Goal: Transaction & Acquisition: Book appointment/travel/reservation

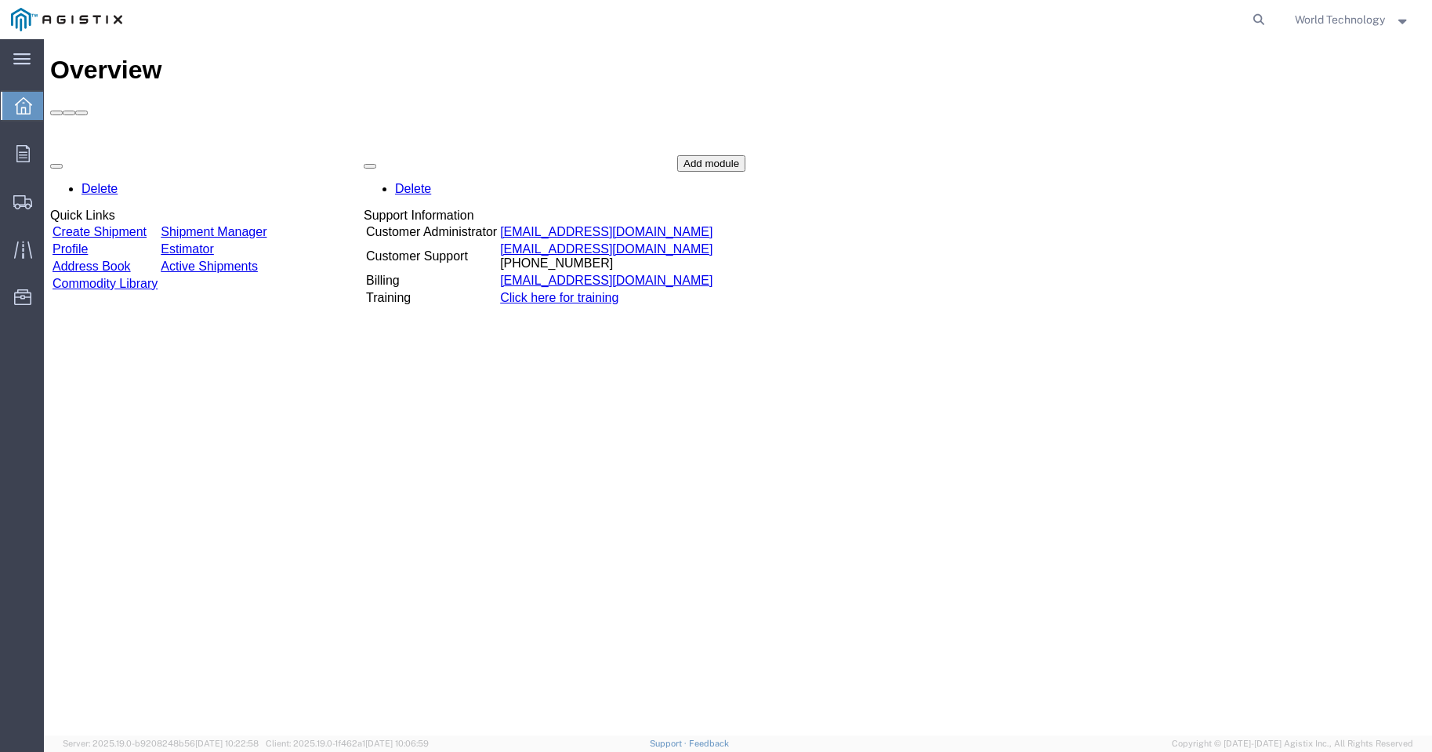
click at [159, 155] on div "Delete Quick Links Create Shipment Shipment Manager Profile Estimator Address B…" at bounding box center [737, 272] width 1375 height 235
click at [117, 225] on link "Create Shipment" at bounding box center [100, 231] width 94 height 13
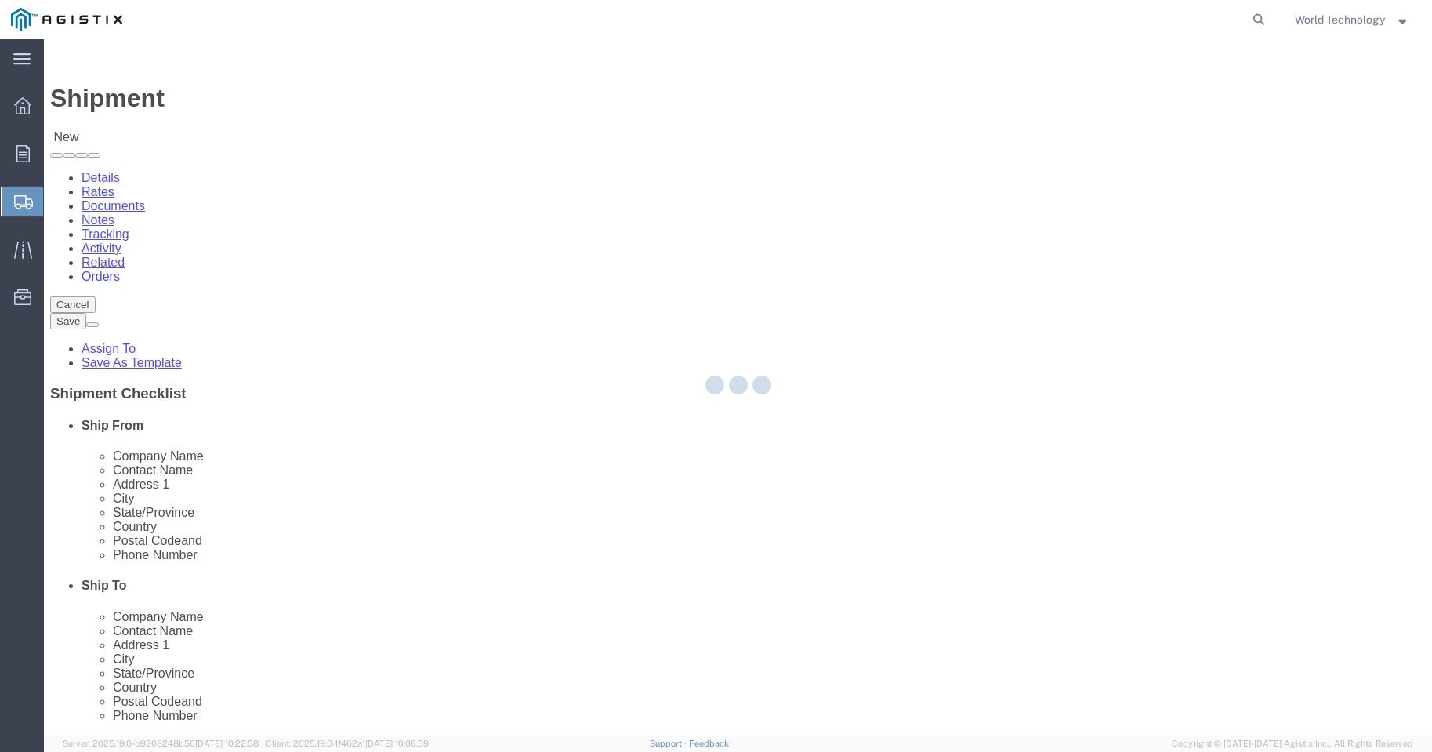
click at [408, 271] on div at bounding box center [738, 387] width 1388 height 696
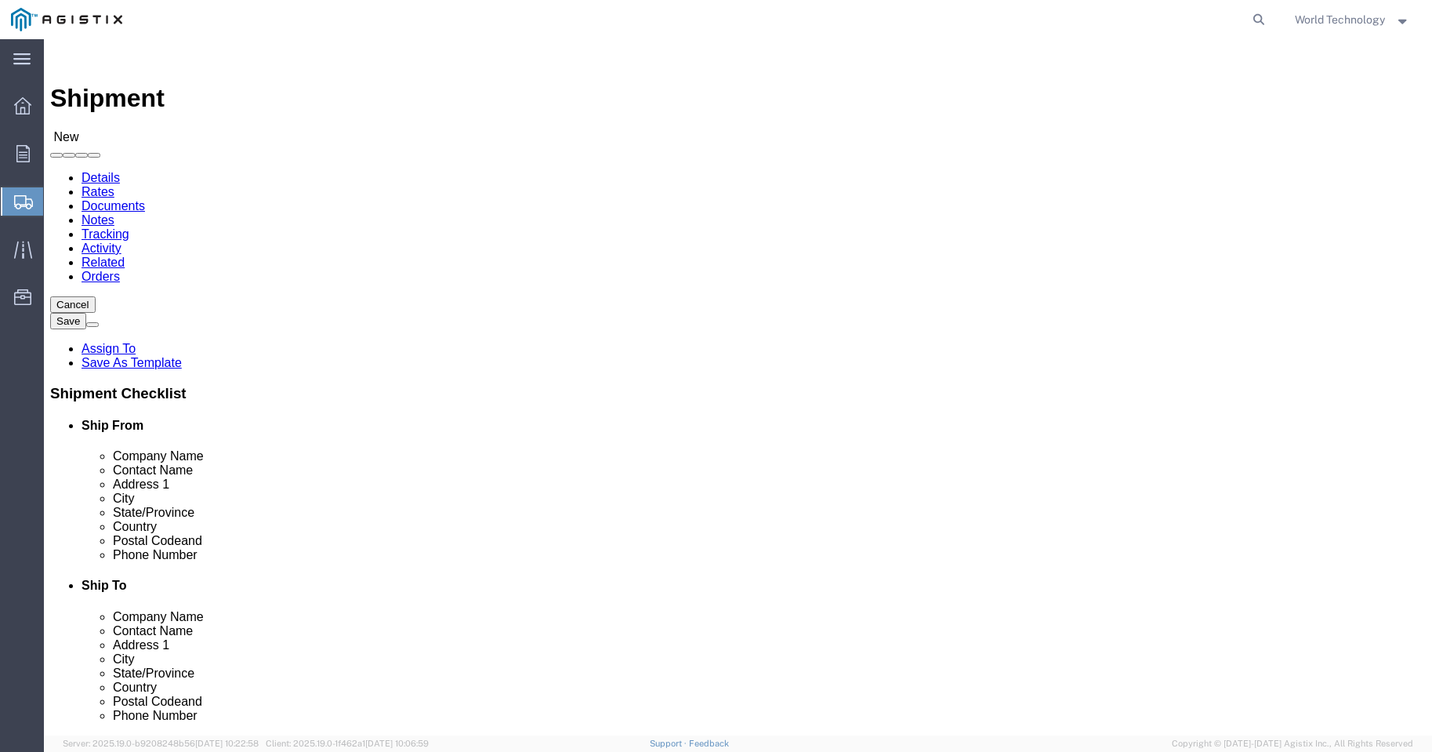
select select
drag, startPoint x: 408, startPoint y: 271, endPoint x: 364, endPoint y: 232, distance: 58.8
click select "Select PG&E World Wide Technology Inc"
select select "9596"
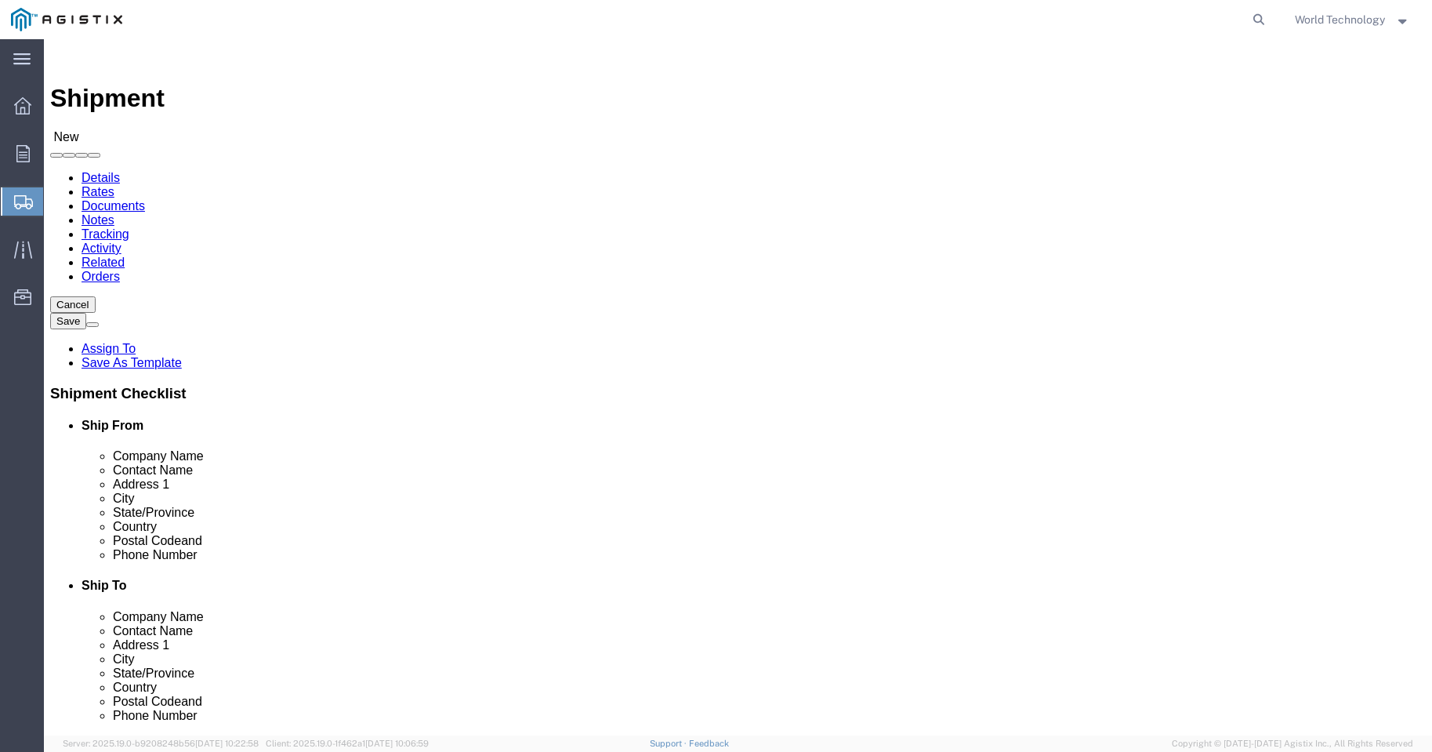
click select "Select PG&E World Wide Technology Inc"
select select "PURCHORD"
select select
click select "Select All Others [GEOGRAPHIC_DATA] [GEOGRAPHIC_DATA] [GEOGRAPHIC_DATA] [GEOGRA…"
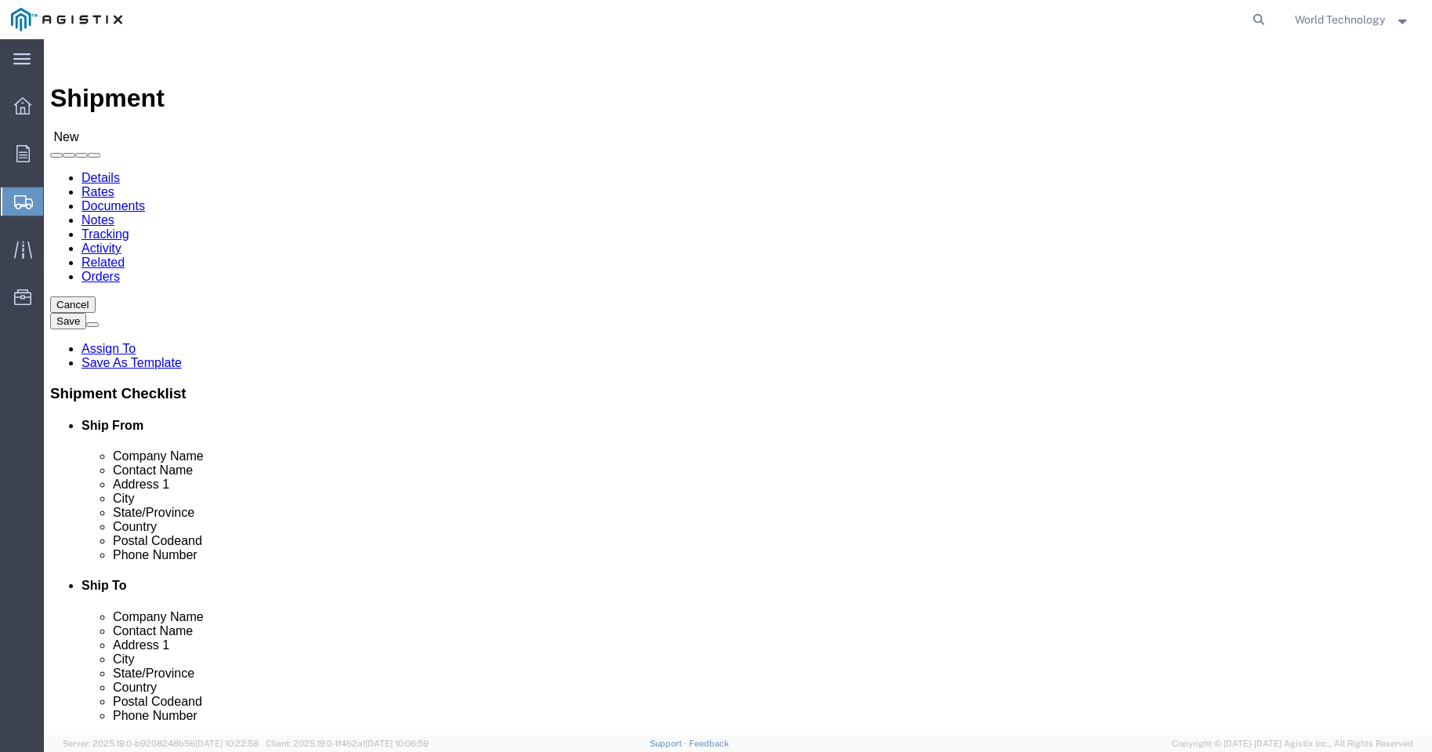
select select "MYPROFILE"
type input "World Wide Technology Inc"
type input "World Technology"
type input "[STREET_ADDRESS]"
type input "[GEOGRAPHIC_DATA]"
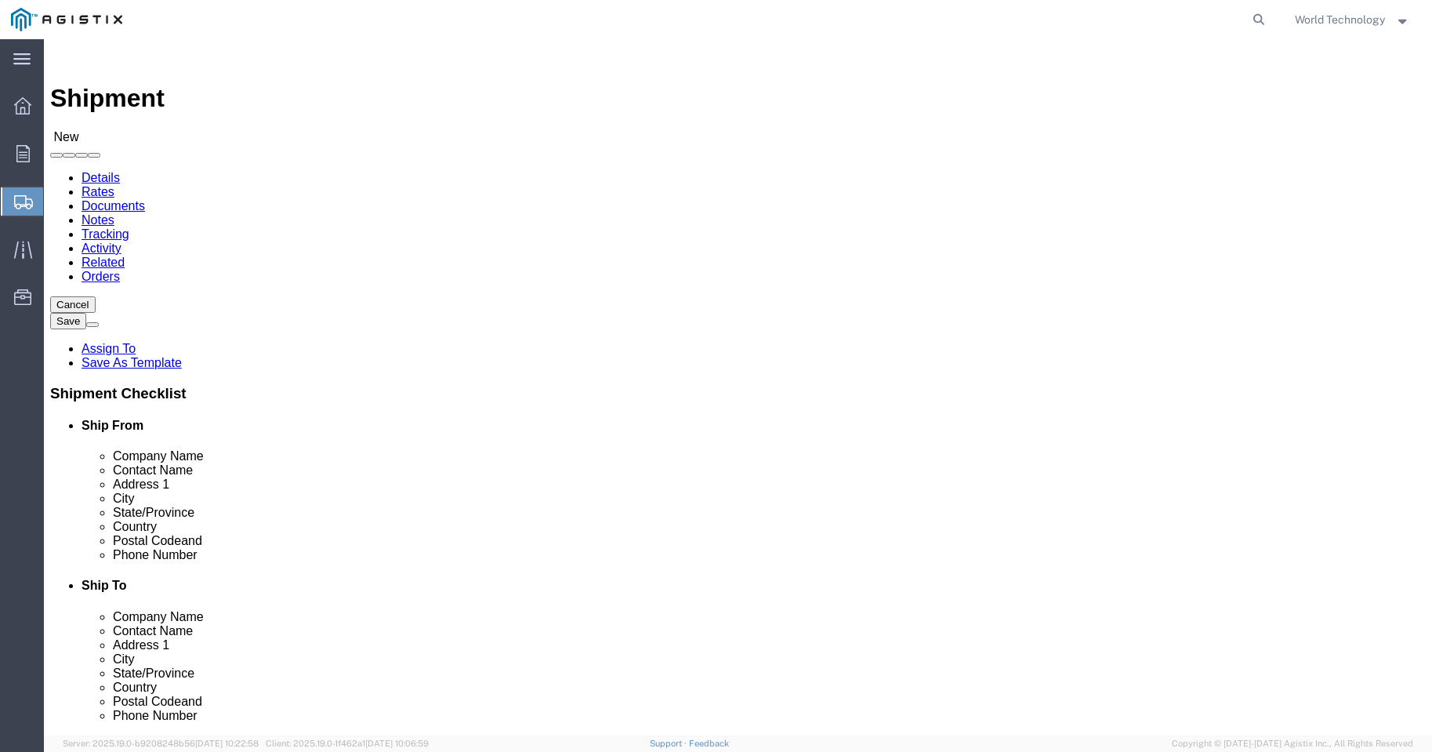
type input "62025"
type input "3148240378"
type input "[EMAIL_ADDRESS][DOMAIN_NAME]"
checkbox input "true"
select select "IL"
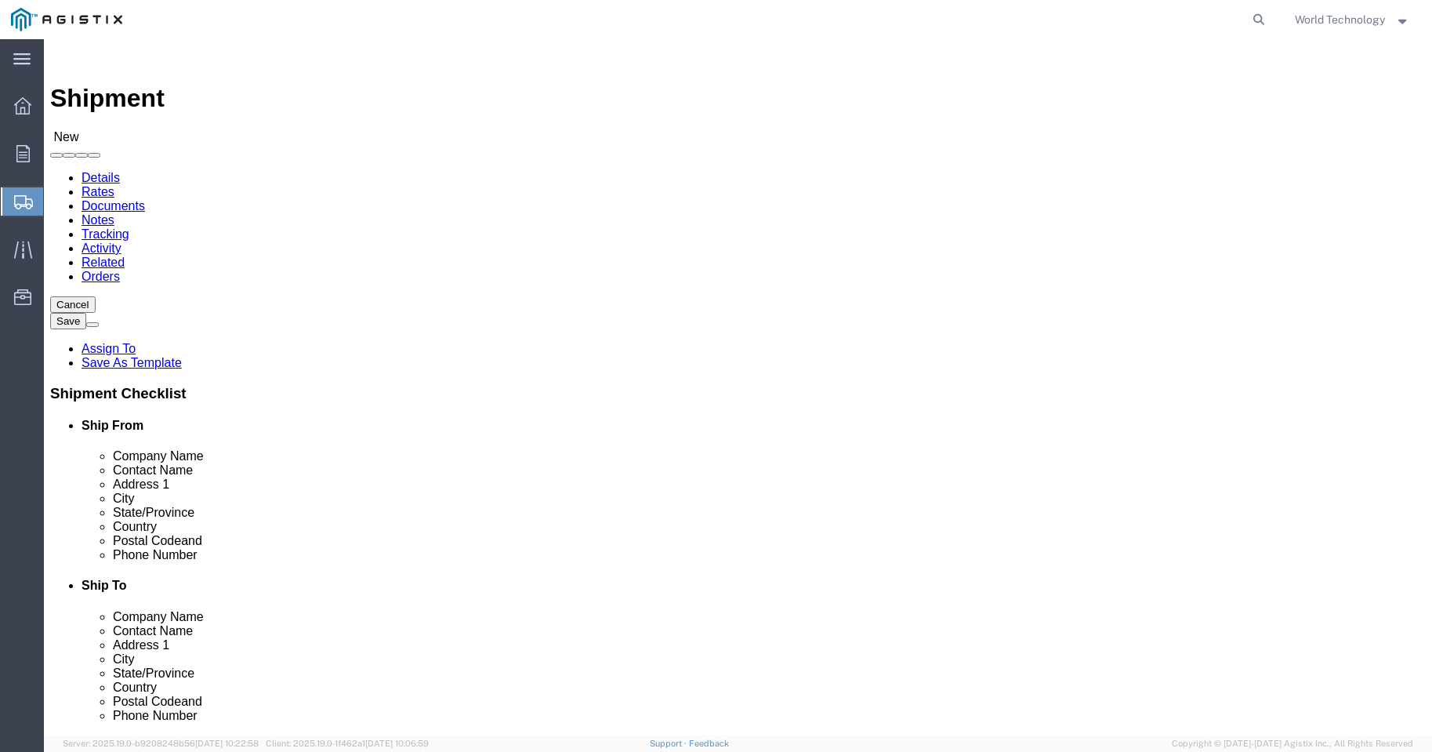
click select "Select All Others [GEOGRAPHIC_DATA] [GEOGRAPHIC_DATA] [GEOGRAPHIC_DATA] [GEOGRA…"
select select "23082"
click select "Select All Others [GEOGRAPHIC_DATA] [GEOGRAPHIC_DATA] [GEOGRAPHIC_DATA] [GEOGRA…"
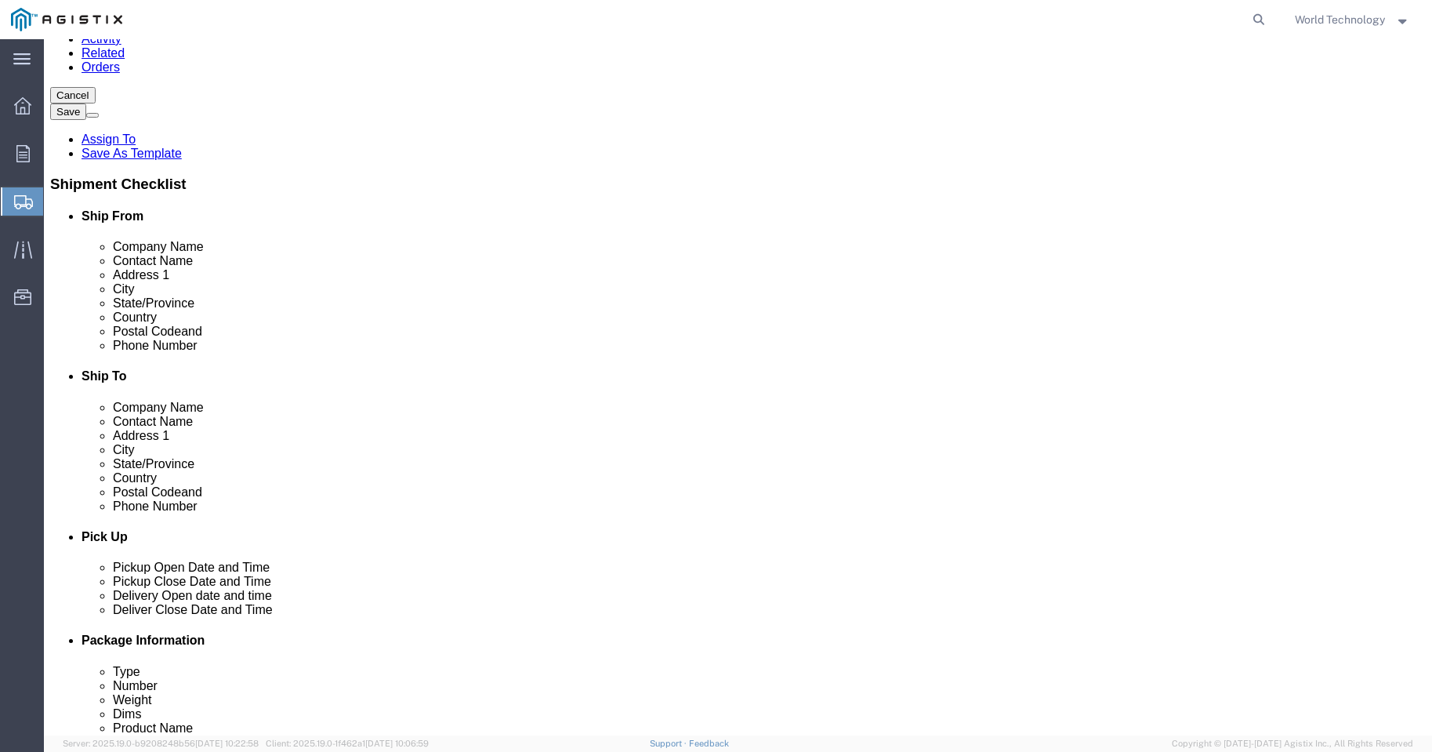
scroll to position [2508, 0]
select select "71545"
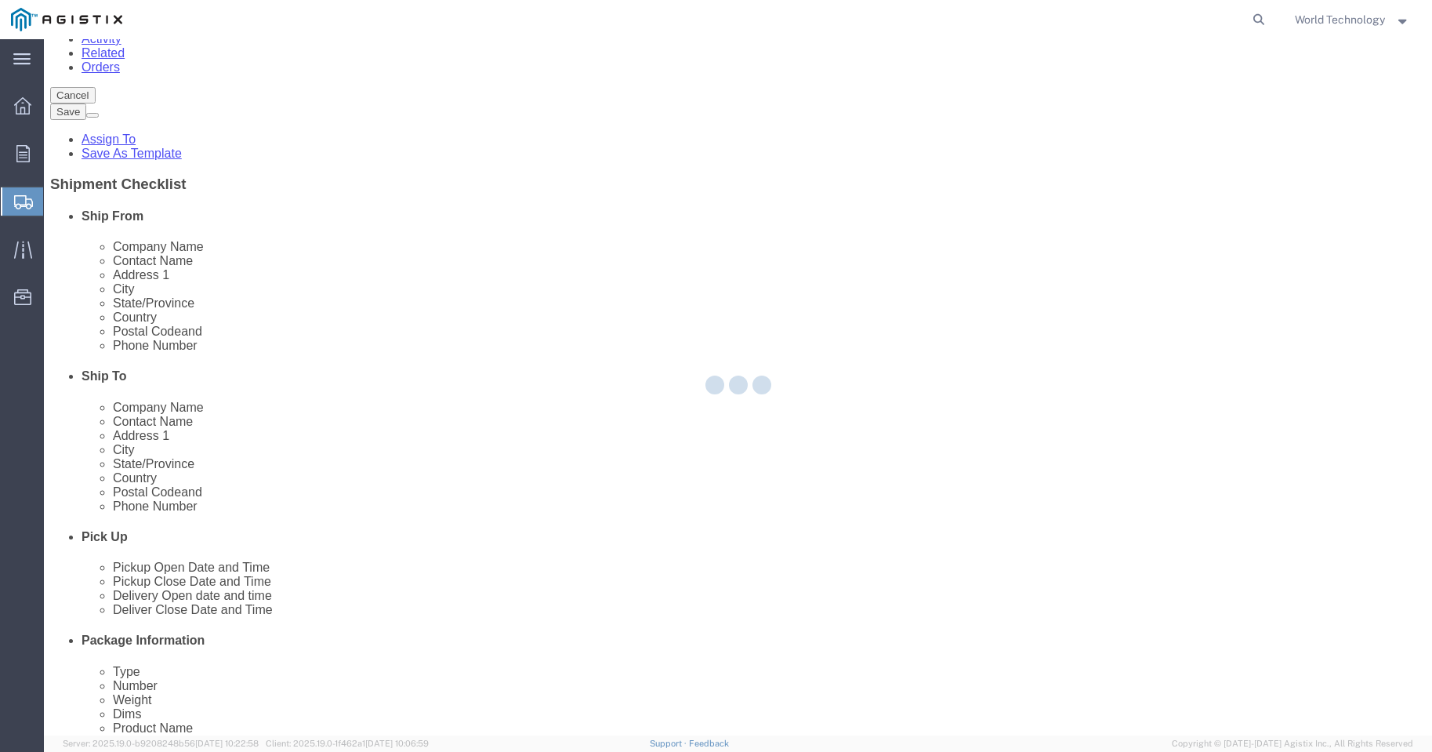
type input "PG&E"
type input "[STREET_ADDRESS][PERSON_NAME]"
type input "[GEOGRAPHIC_DATA]"
type input "94533-6808"
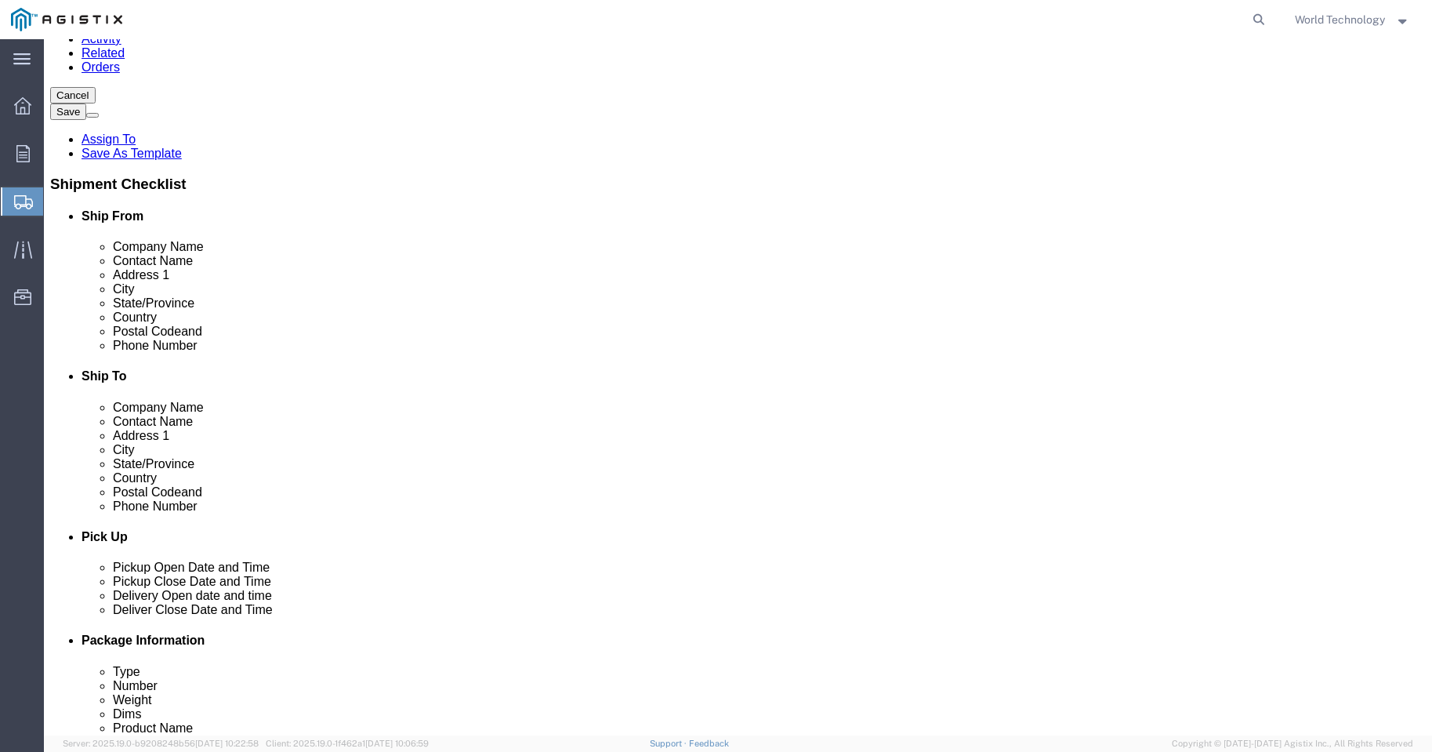
select select "CA"
click input "text"
type input "[PERSON_NAME]"
click input "text"
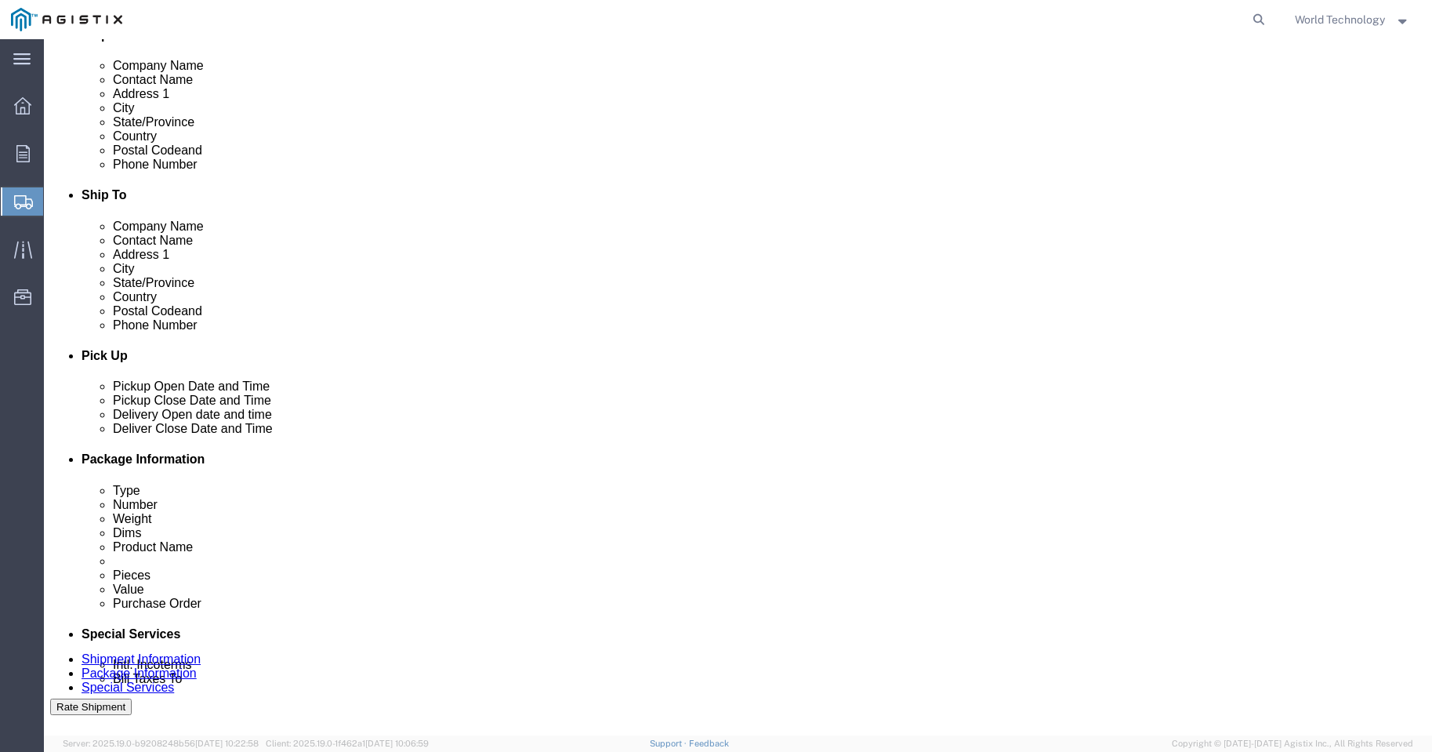
scroll to position [418, 0]
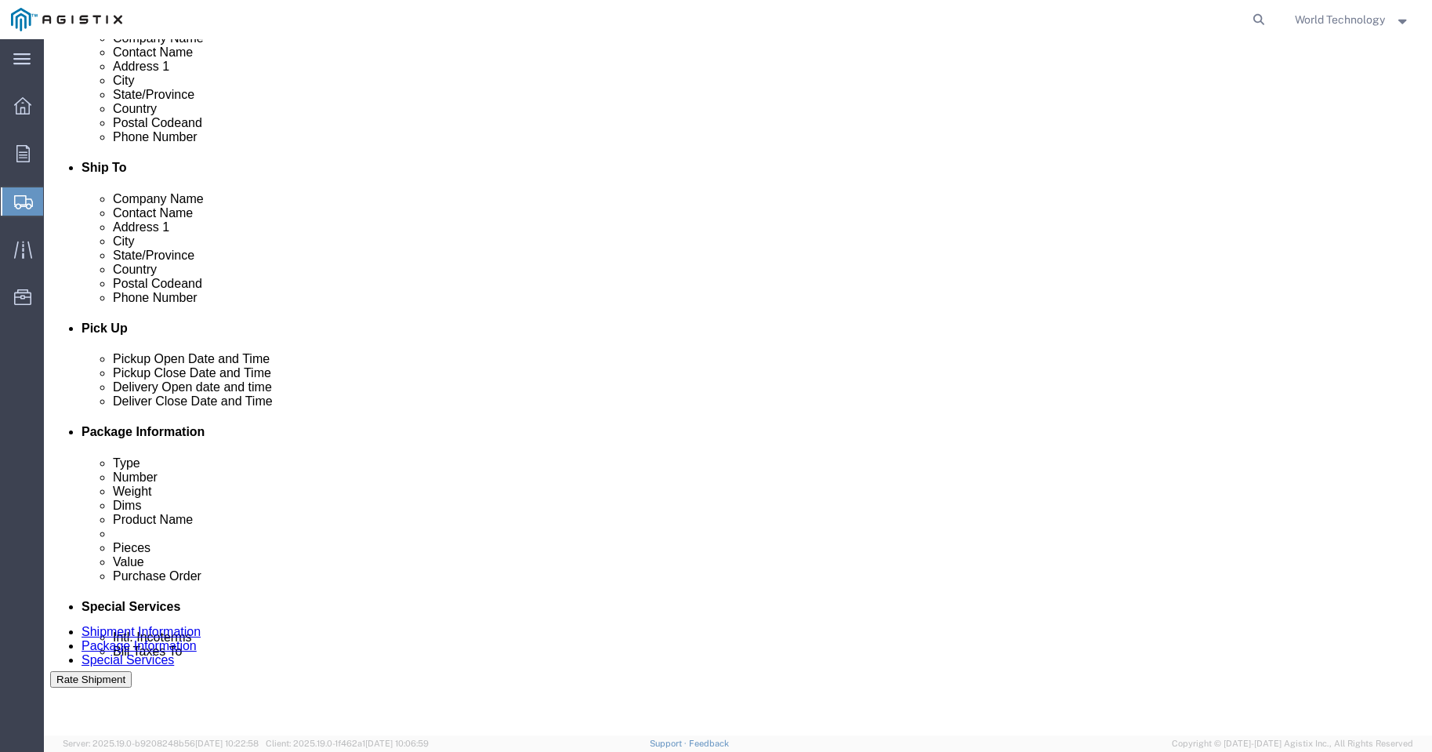
type input "1111111111"
click icon
click div
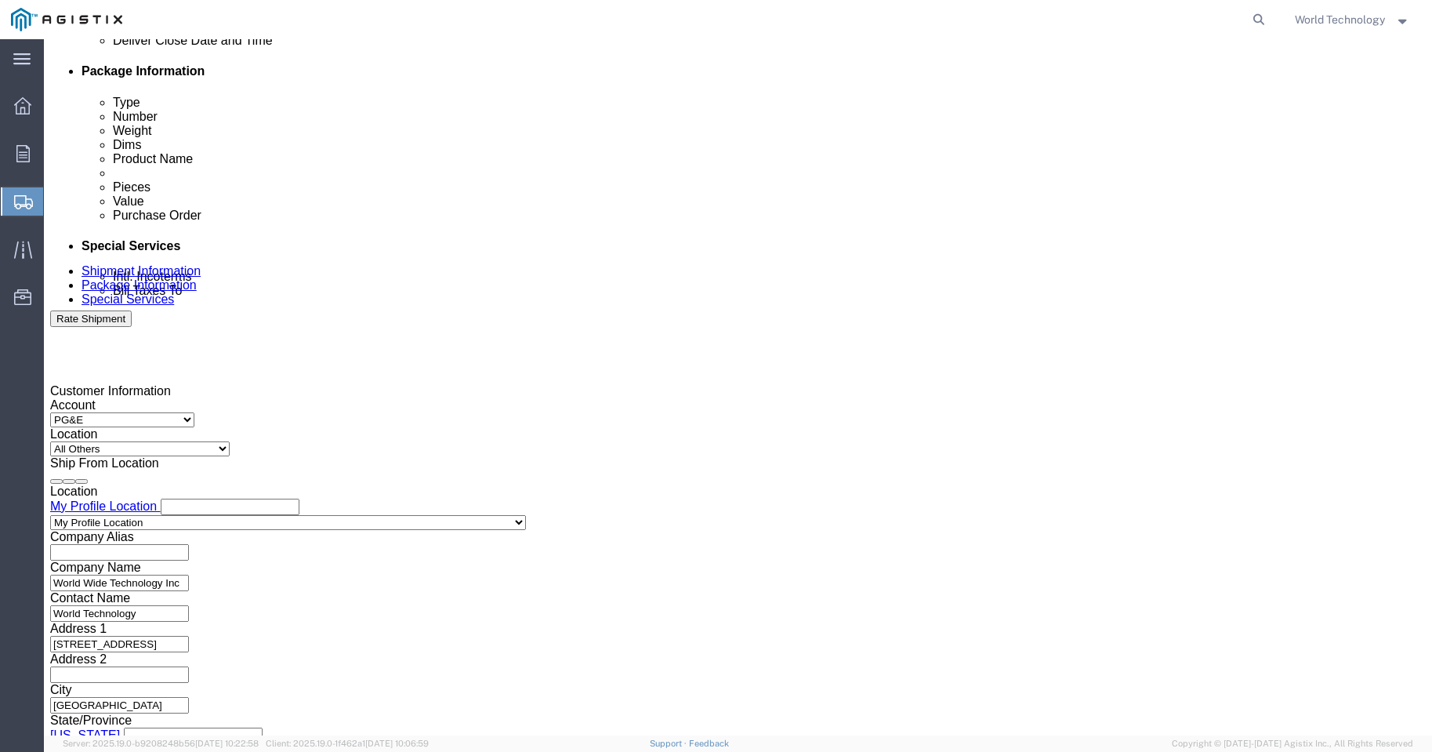
click button "Apply"
click div
click button "Apply"
click input "text"
type input "2701203868"
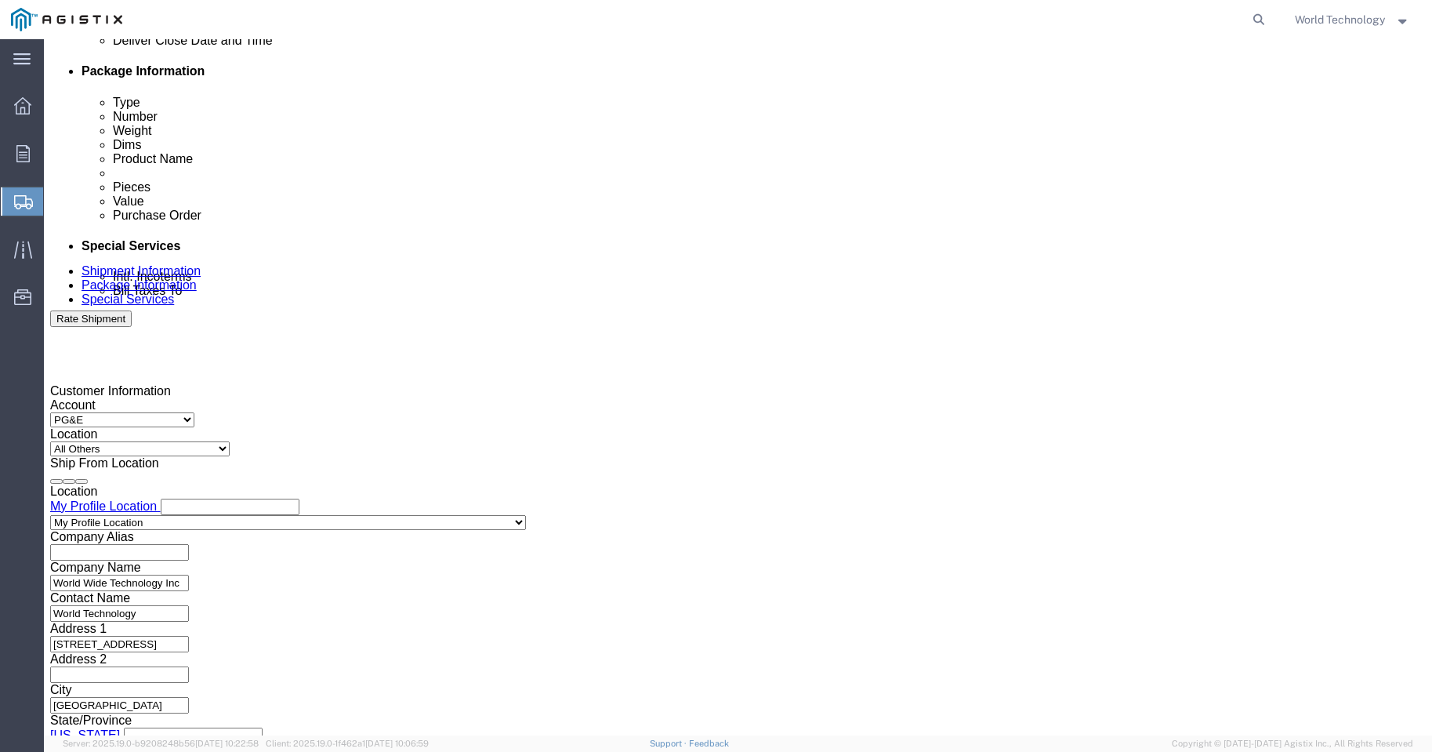
click select "Select Account Type Activity ID Airline Appointment Number ASN Batch Request # …"
select select "DELNUM"
click select "Select Account Type Activity ID Airline Appointment Number ASN Batch Request # …"
click input "text"
type input "1602326109"
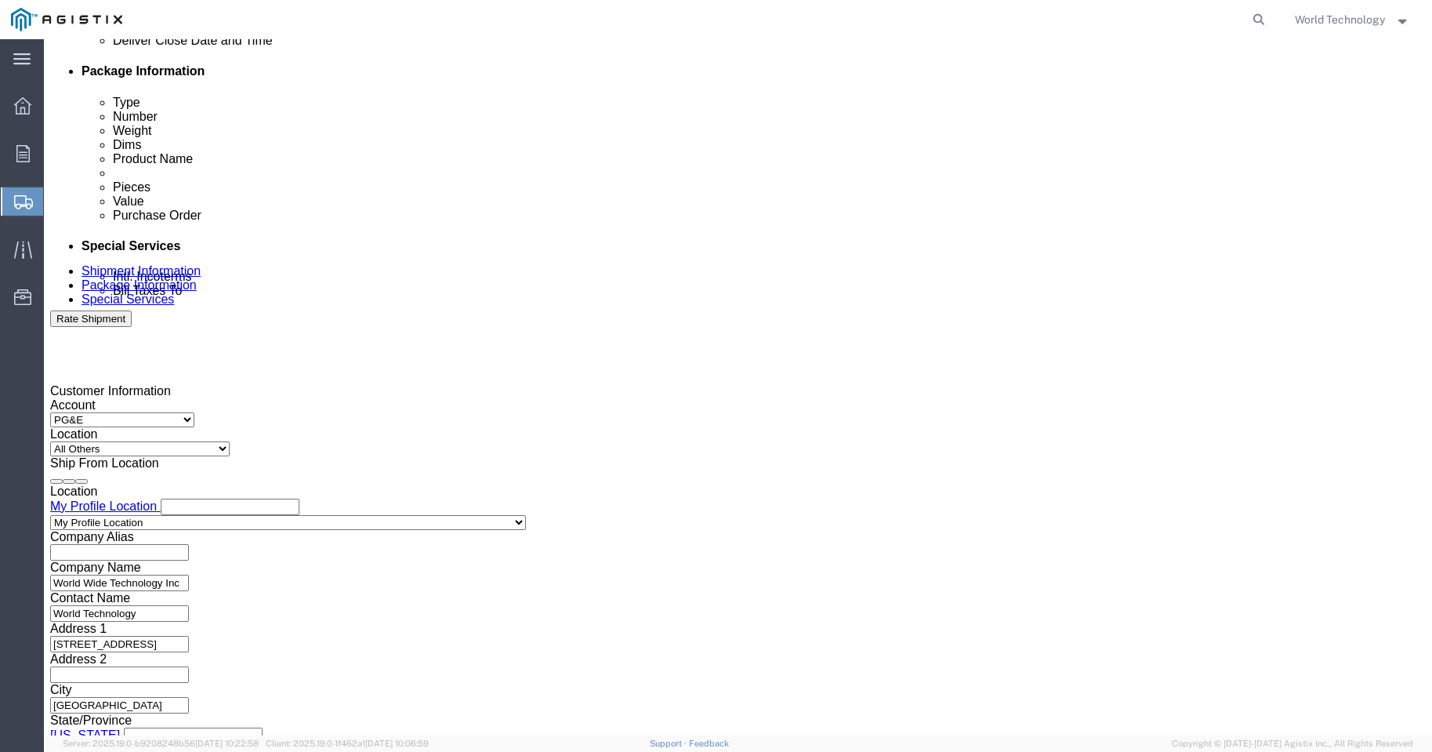
click select "Select Account Type Activity ID Airline Appointment Number ASN Batch Request # …"
select select "SALEORDR"
click select "Select Account Type Activity ID Airline Appointment Number ASN Batch Request # …"
click input "text"
type input "12198798"
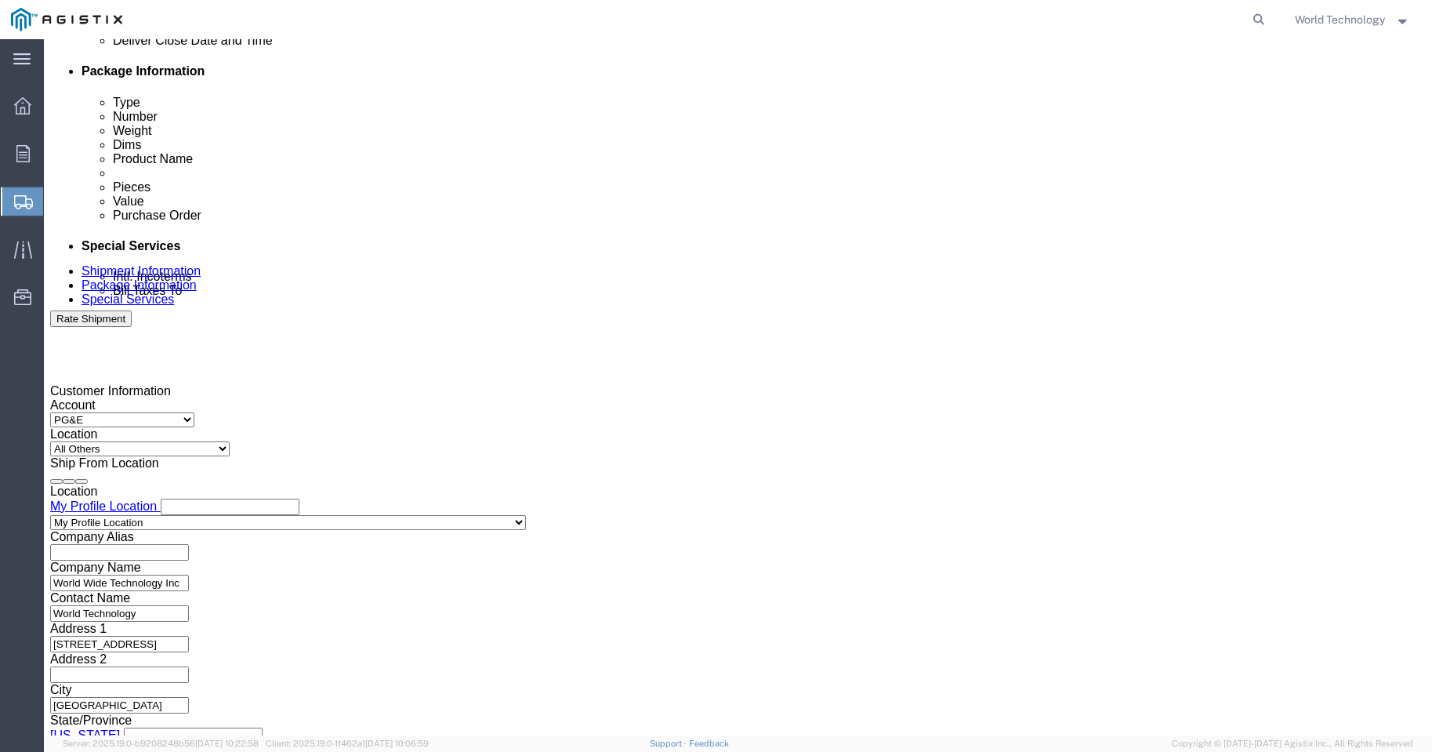
click button "Continue"
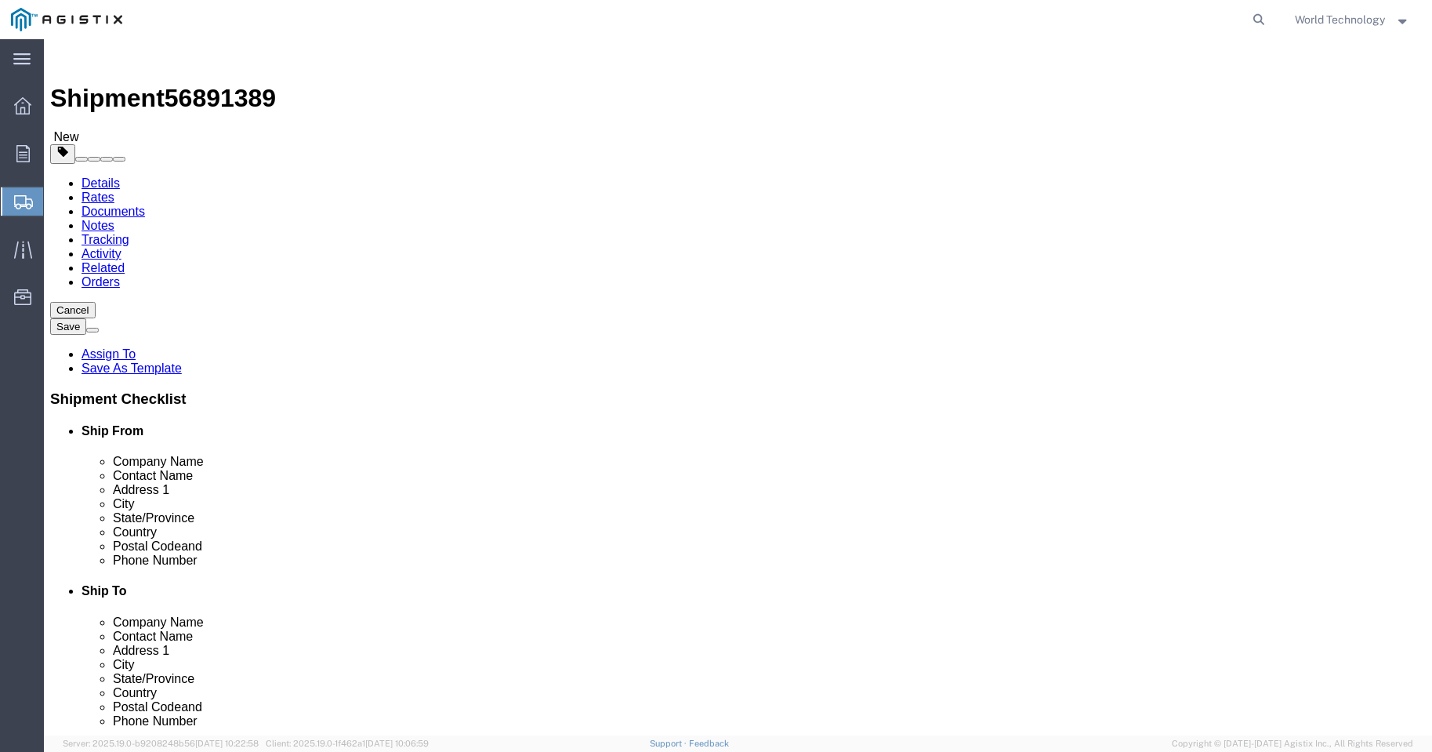
click select "Select Bulk Bundle(s) Cardboard Box(es) Carton(s) Crate(s) Drum(s) (Fiberboard)…"
select select "PSNS"
click select "Select Bulk Bundle(s) Cardboard Box(es) Carton(s) Crate(s) Drum(s) (Fiberboard)…"
click input "text"
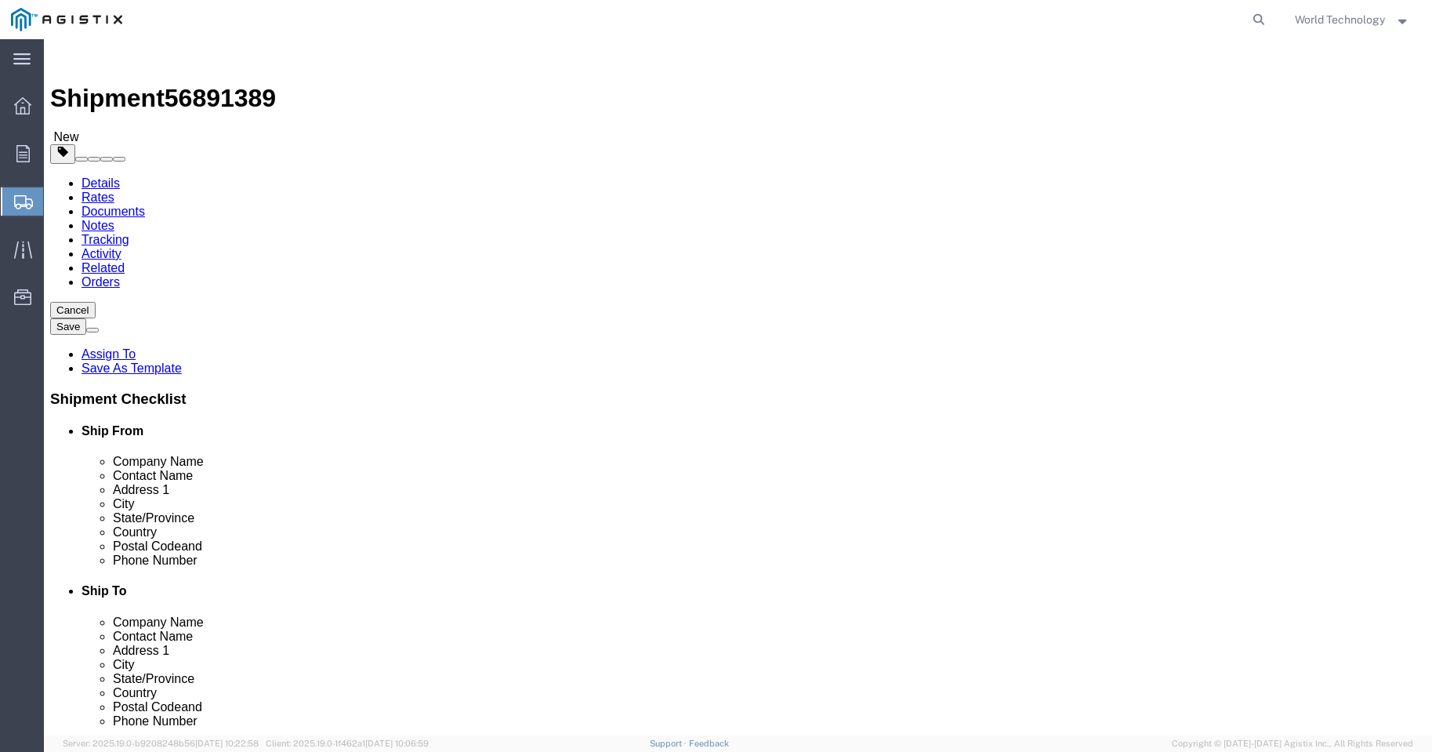
type input "2"
click input "text"
type input "48"
type input "40"
type input "27"
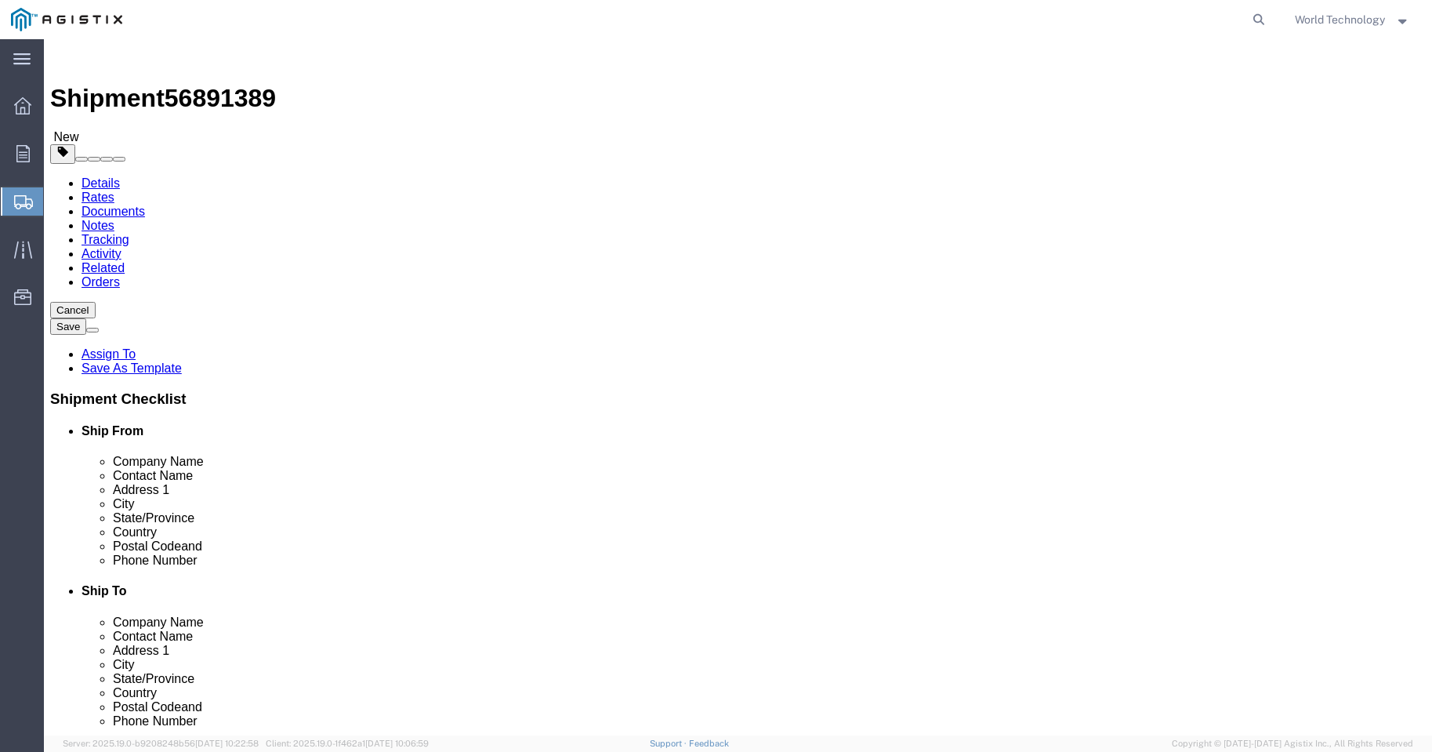
drag, startPoint x: 237, startPoint y: 390, endPoint x: 176, endPoint y: 393, distance: 60.4
click div "Weight 0.00 Select kgs lbs Ship. t°"
type input "155"
click link "Add Content"
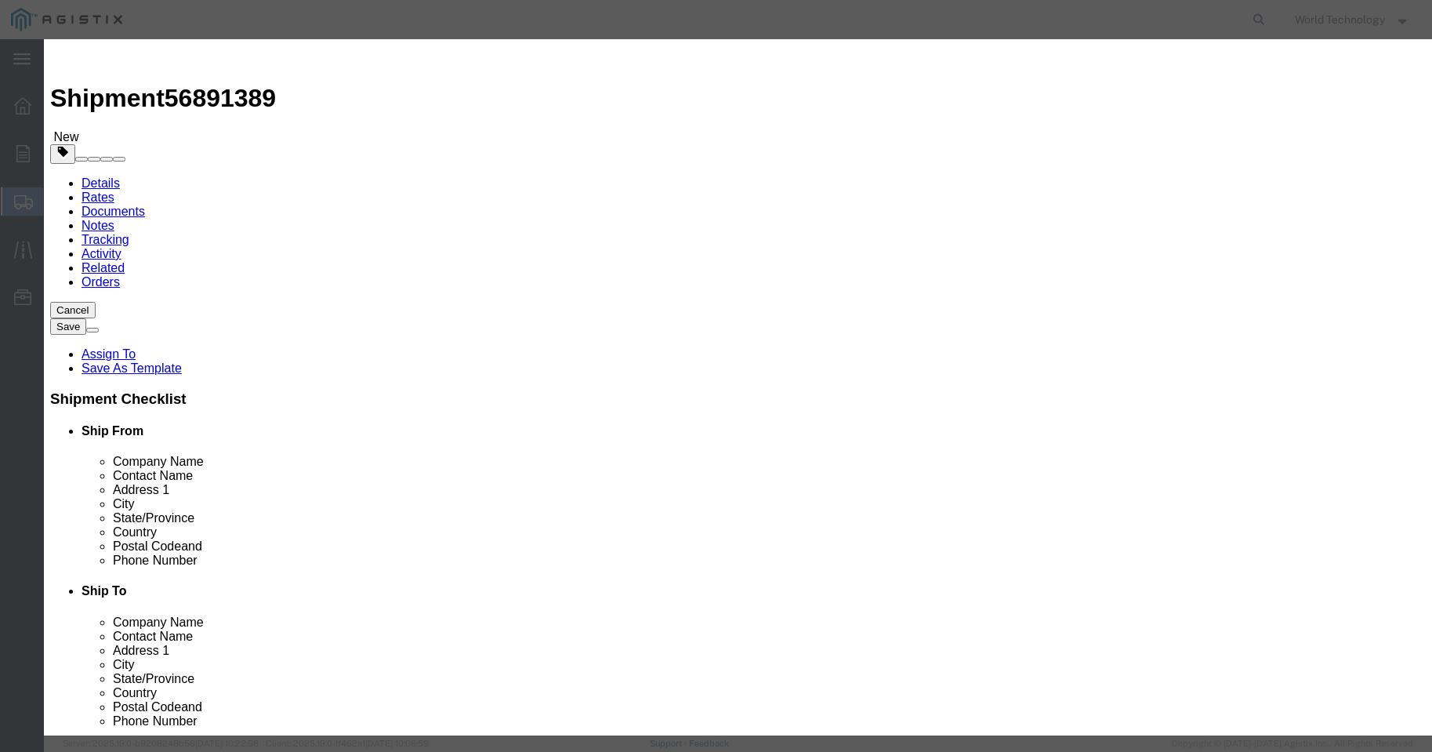
click input "text"
type input "COMPUTER EQUIPMENT"
click input "0"
type input "2"
click input "text"
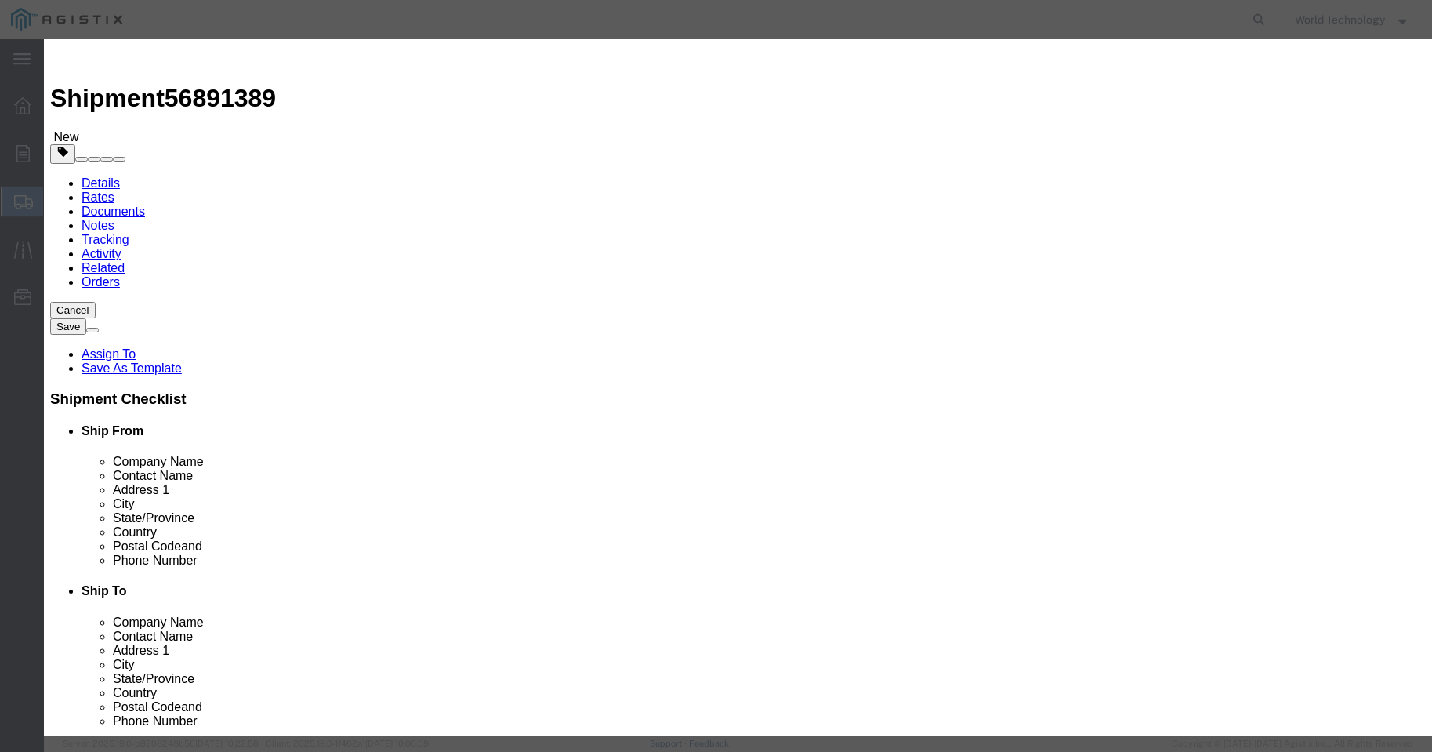
type input "10,000"
click select "Select 50 55 60 65 70 85 92.5 100 125 175 250 300 400"
select select "92.5"
click select "Select 50 55 60 65 70 85 92.5 100 125 175 250 300 400"
click button "Save & Close"
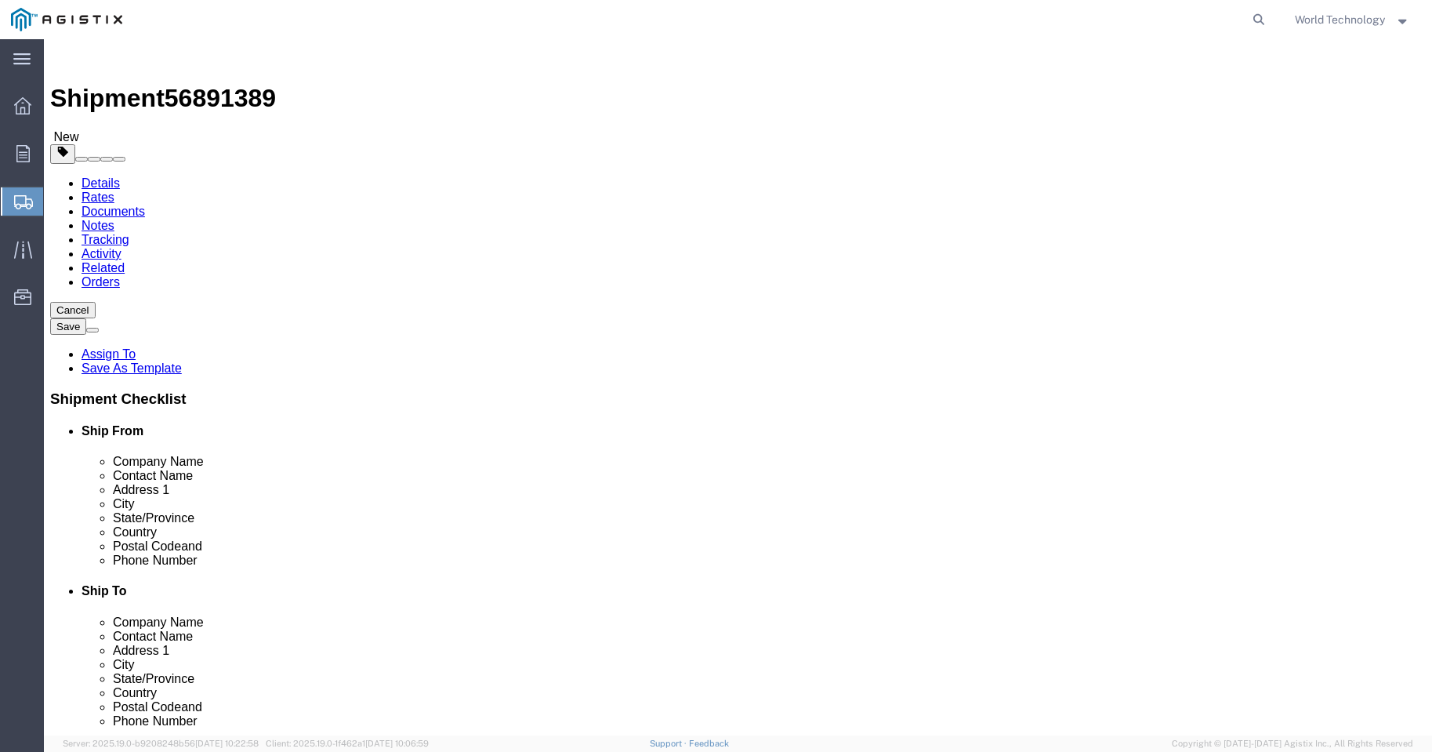
click button "Rate Shipment"
